Goal: Use online tool/utility

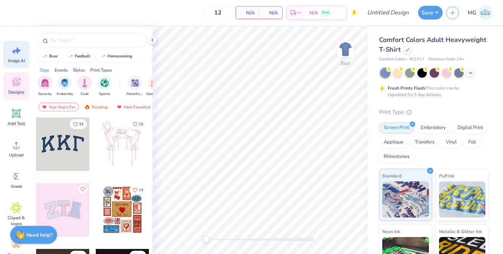
click at [22, 56] on div "Image AI" at bounding box center [16, 54] width 26 height 27
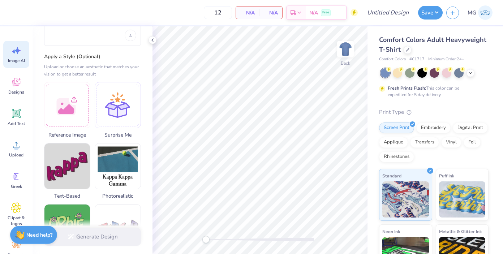
scroll to position [135, 0]
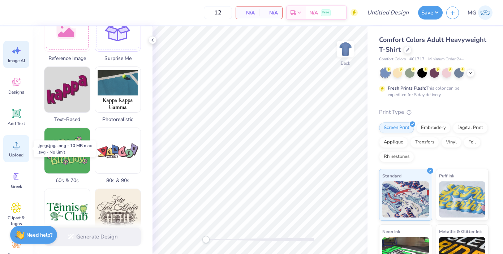
click at [17, 140] on icon at bounding box center [16, 144] width 11 height 11
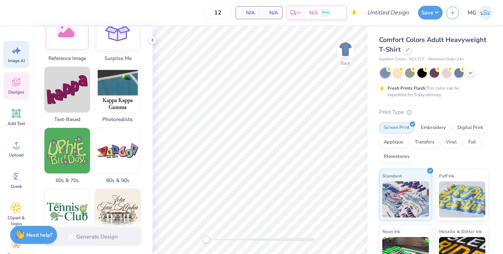
click at [17, 94] on span "Designs" at bounding box center [16, 92] width 16 height 6
